Goal: Information Seeking & Learning: Learn about a topic

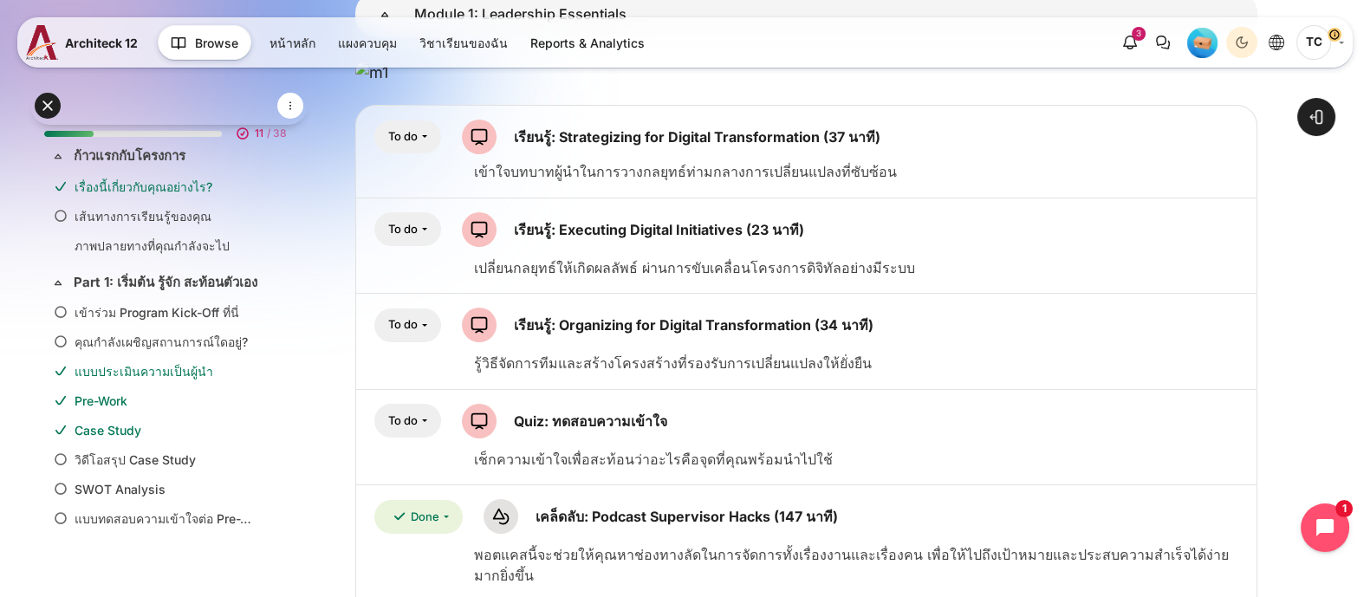
scroll to position [576, 0]
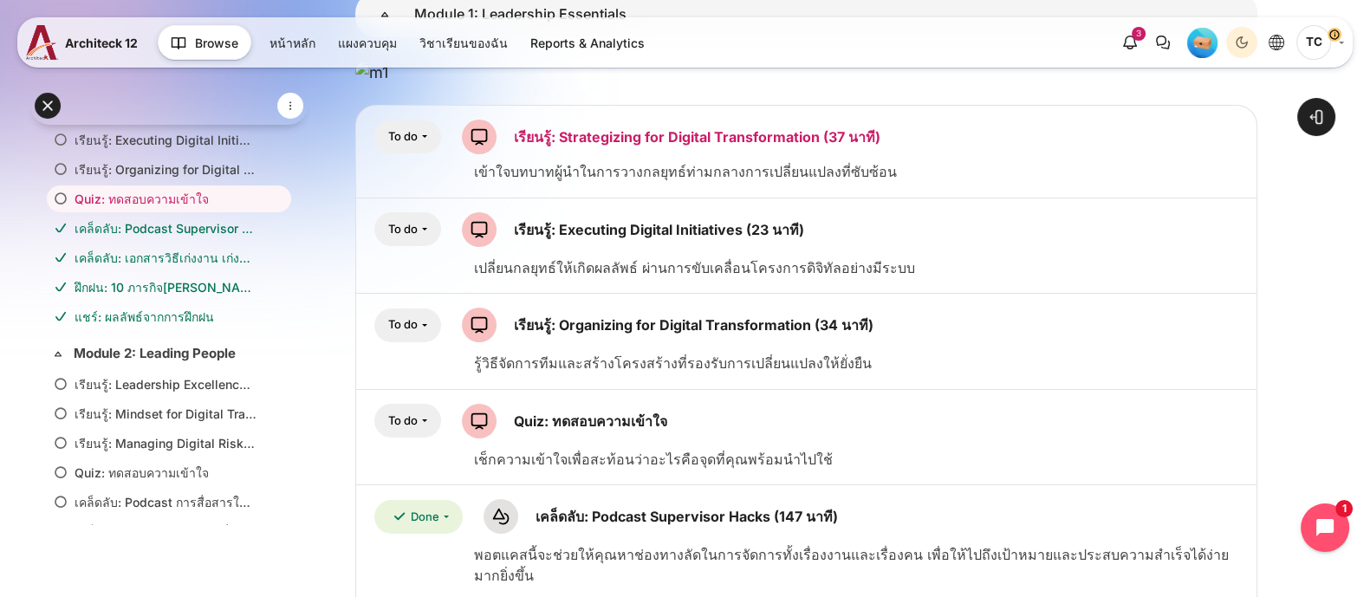
click at [634, 146] on link "เรียนรู้: Strategizing for Digital Transformation (37 นาที) Scorm" at bounding box center [697, 136] width 366 height 17
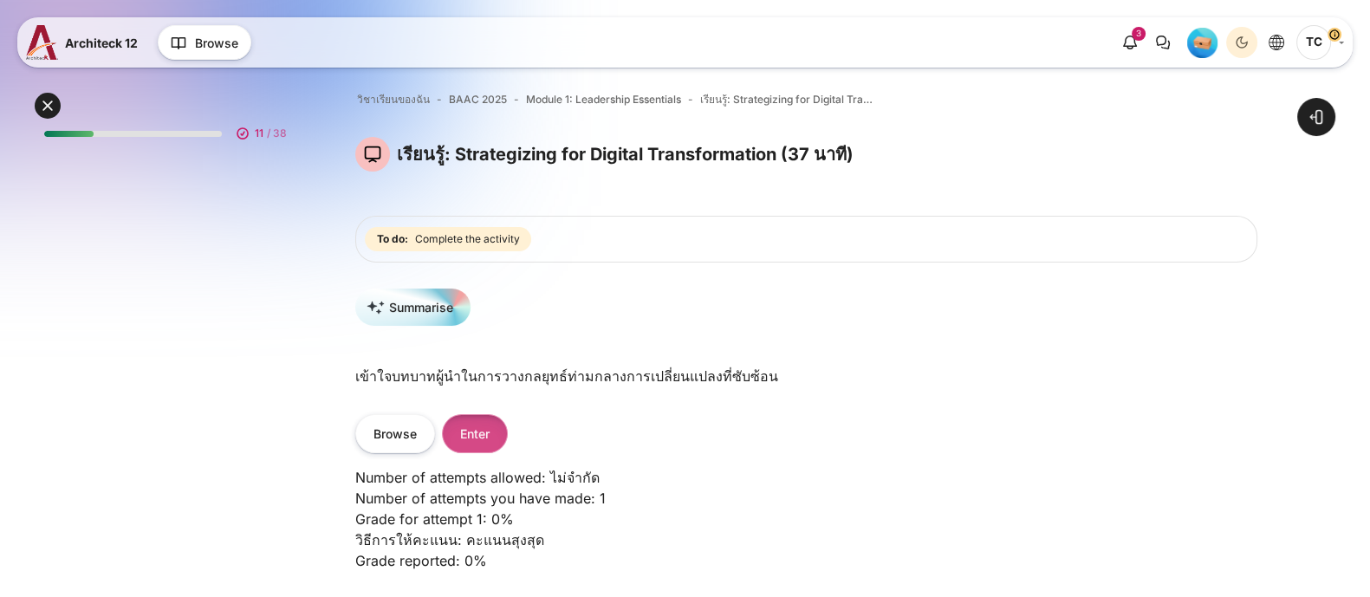
click at [463, 426] on button "Enter" at bounding box center [475, 433] width 66 height 39
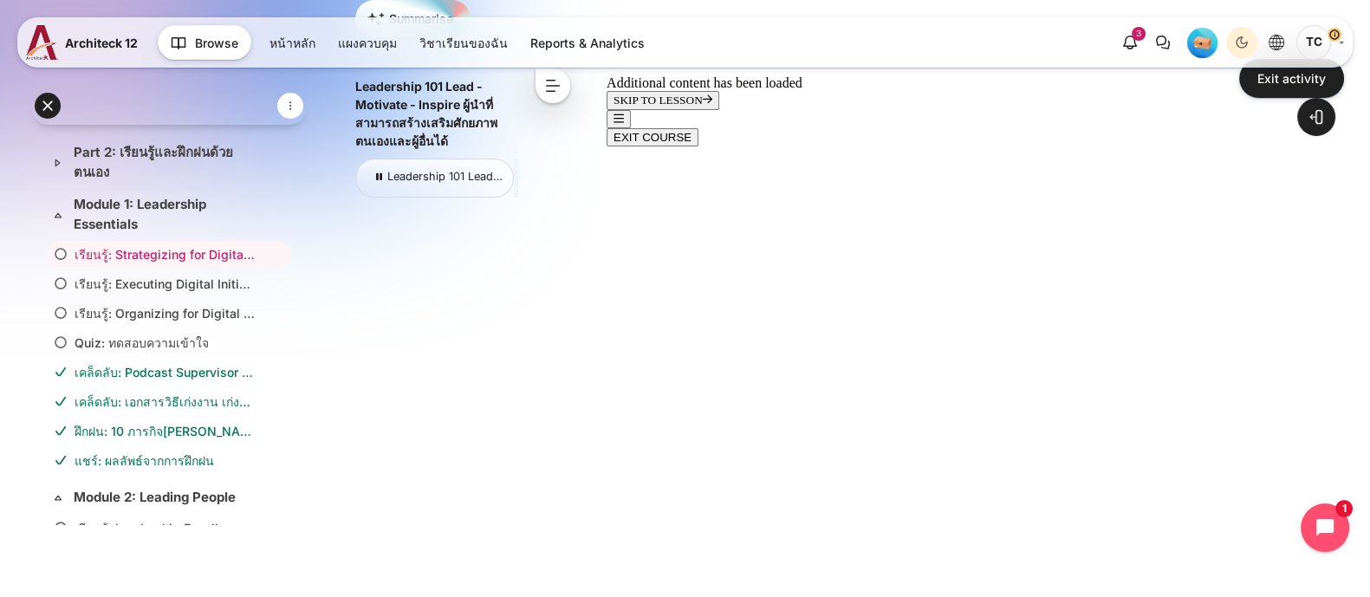
scroll to position [53, 0]
click at [554, 88] on button "<" at bounding box center [552, 85] width 35 height 35
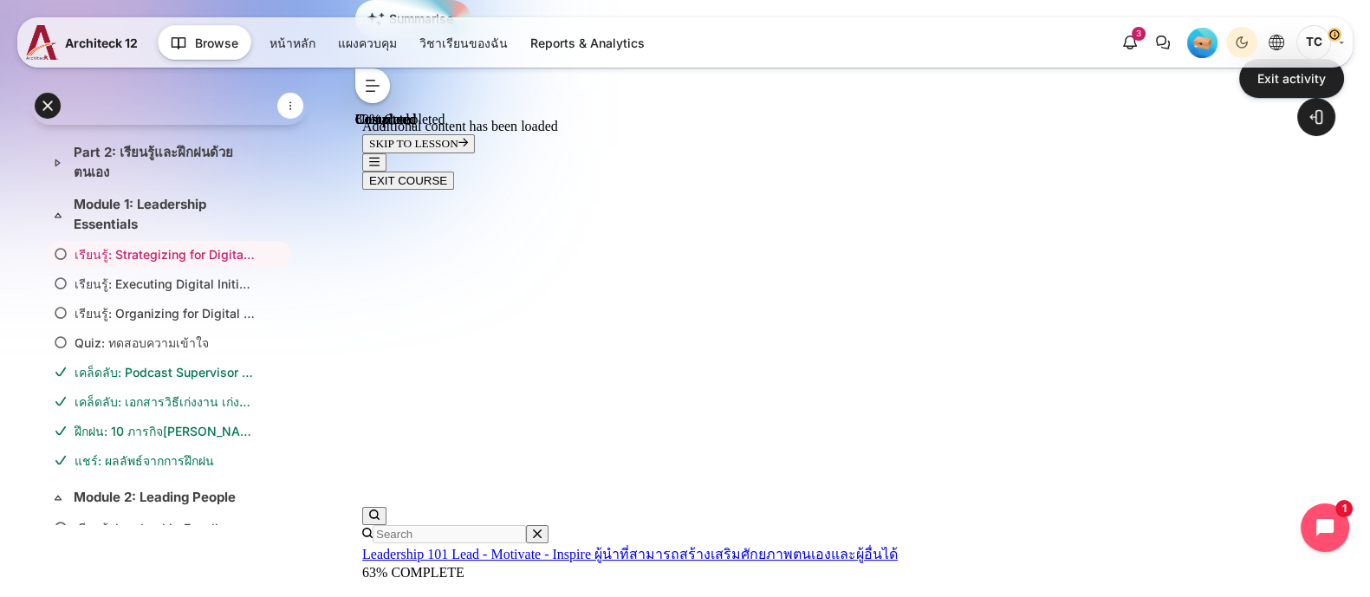
scroll to position [1028, 0]
drag, startPoint x: 483, startPoint y: 544, endPoint x: 524, endPoint y: 547, distance: 41.7
